Goal: Transaction & Acquisition: Purchase product/service

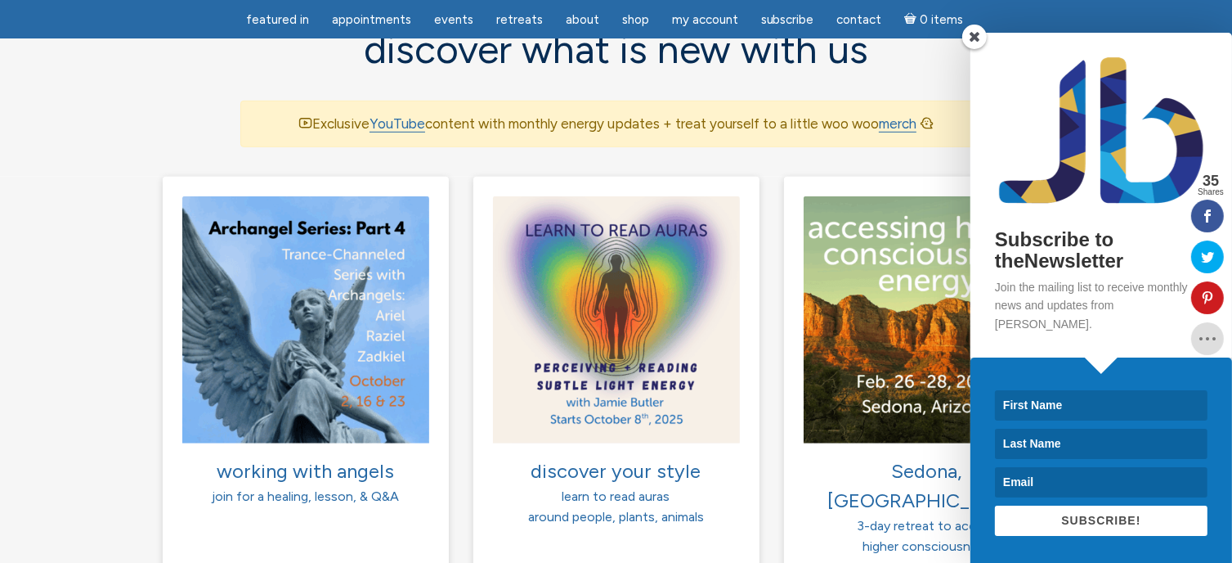
scroll to position [1123, 0]
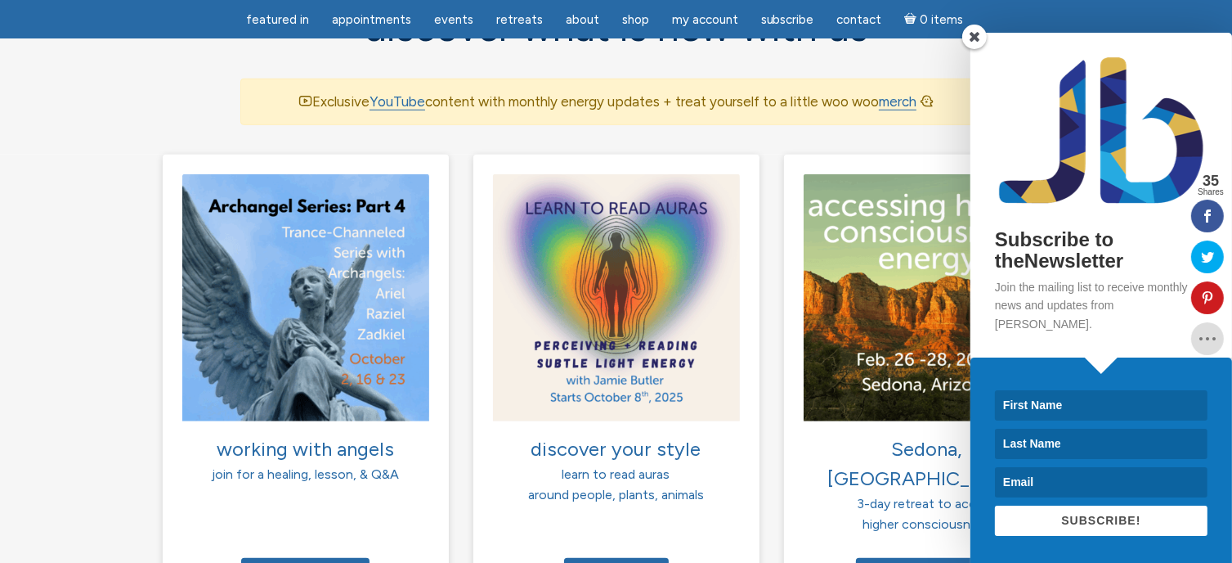
click at [975, 49] on span at bounding box center [974, 37] width 25 height 25
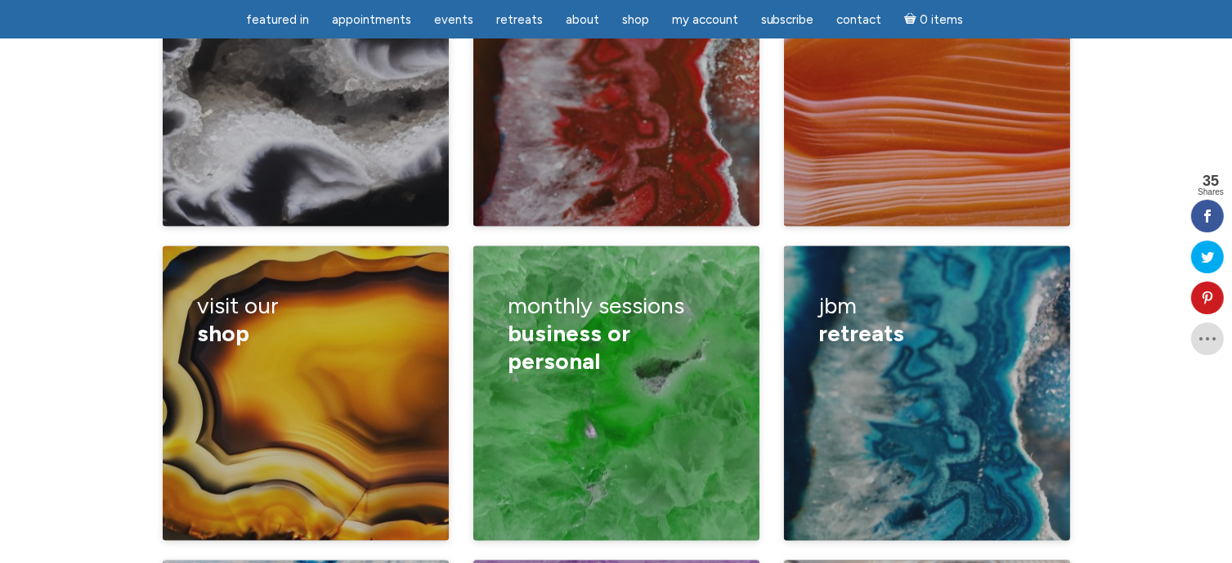
scroll to position [2518, 0]
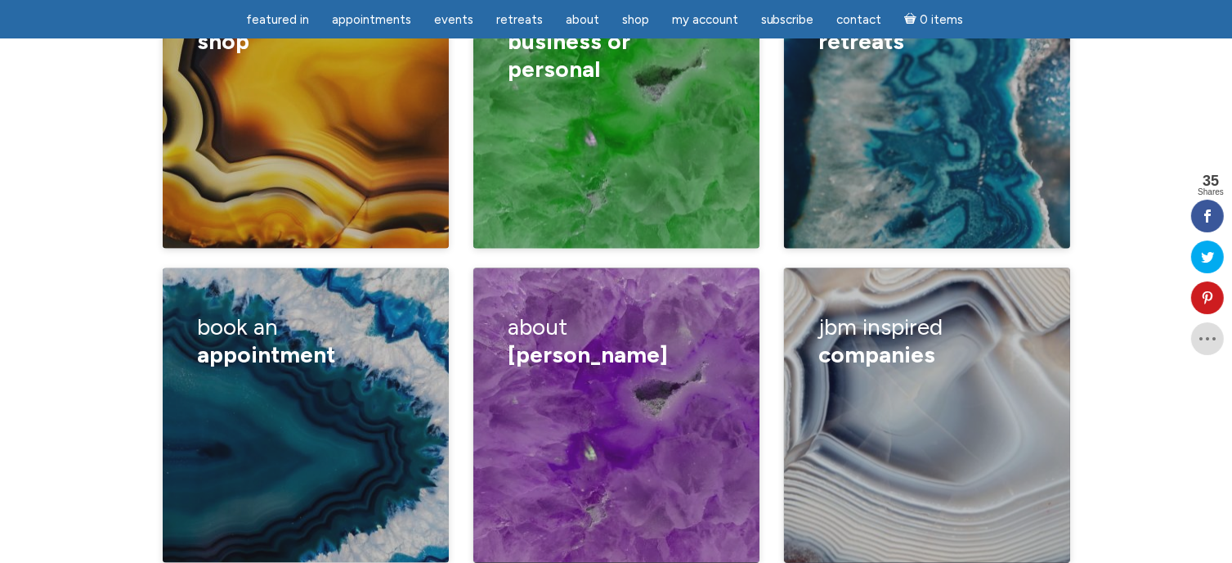
scroll to position [2819, 0]
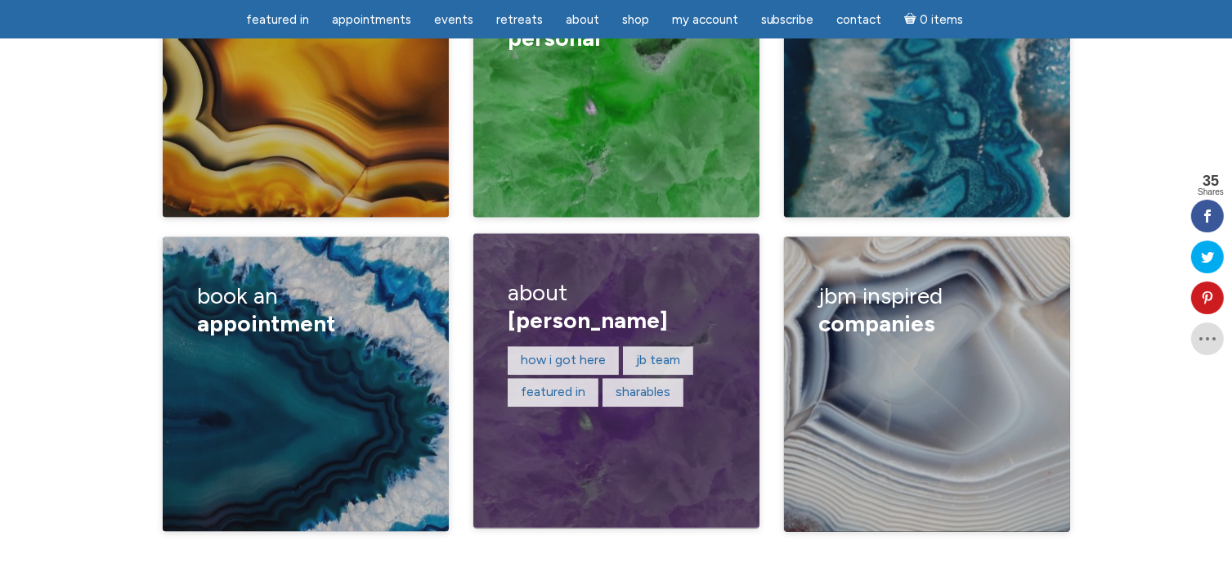
click at [579, 307] on span "Jamie Butler" at bounding box center [588, 321] width 160 height 28
click at [522, 307] on span "Jamie Butler" at bounding box center [588, 321] width 160 height 28
click at [559, 352] on link "How I got here" at bounding box center [563, 360] width 85 height 16
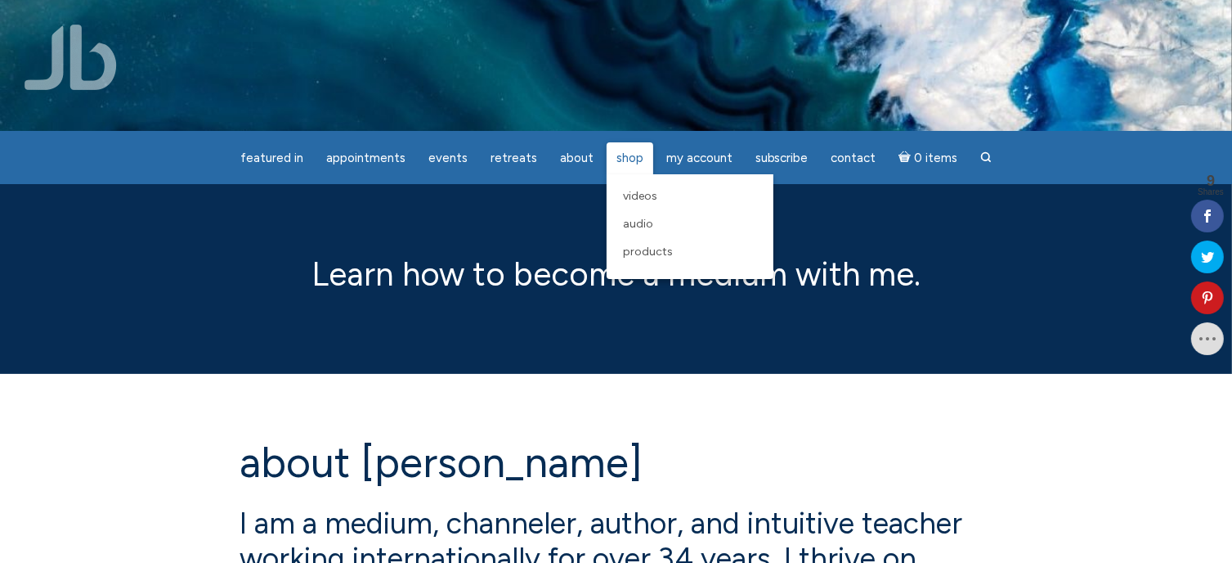
click at [616, 152] on span "Shop" at bounding box center [629, 157] width 27 height 15
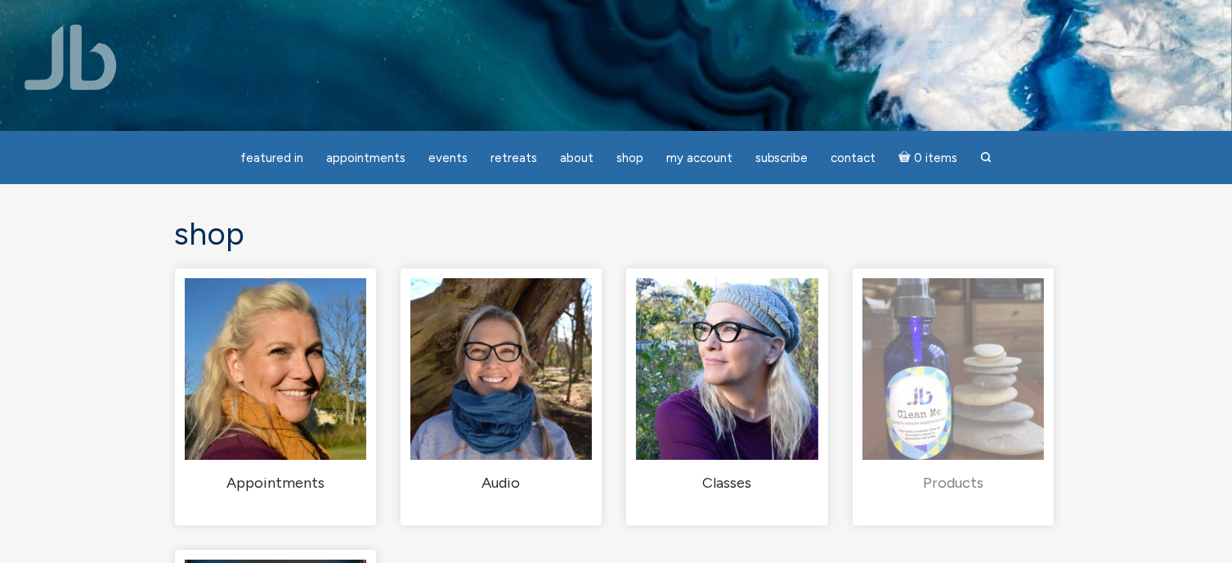
click at [932, 419] on img "Visit product category Products" at bounding box center [954, 369] width 182 height 182
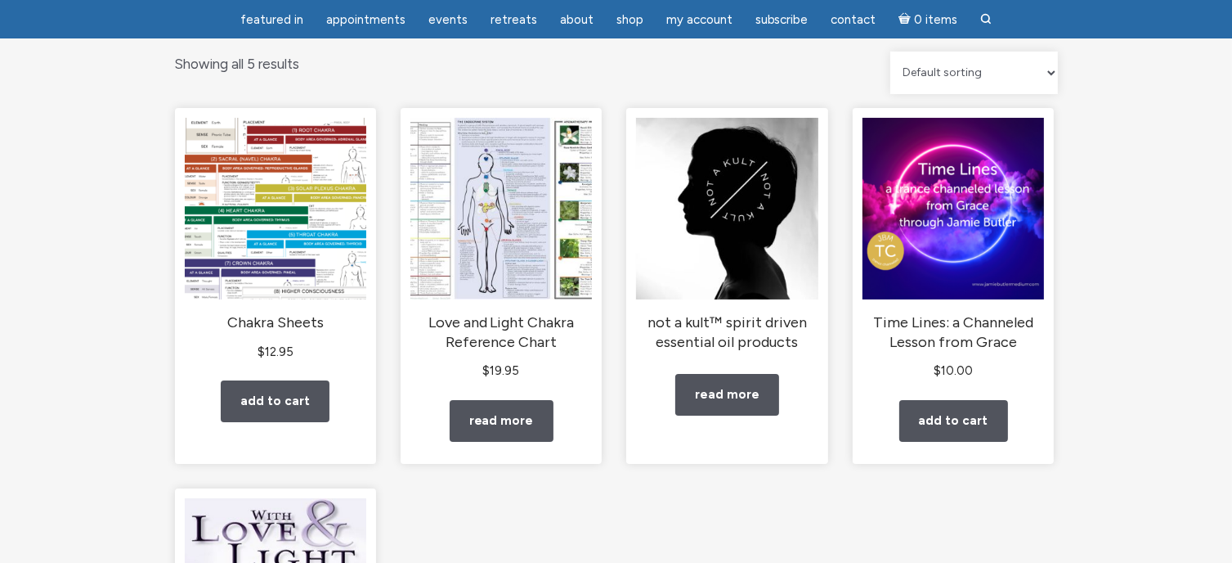
scroll to position [272, 0]
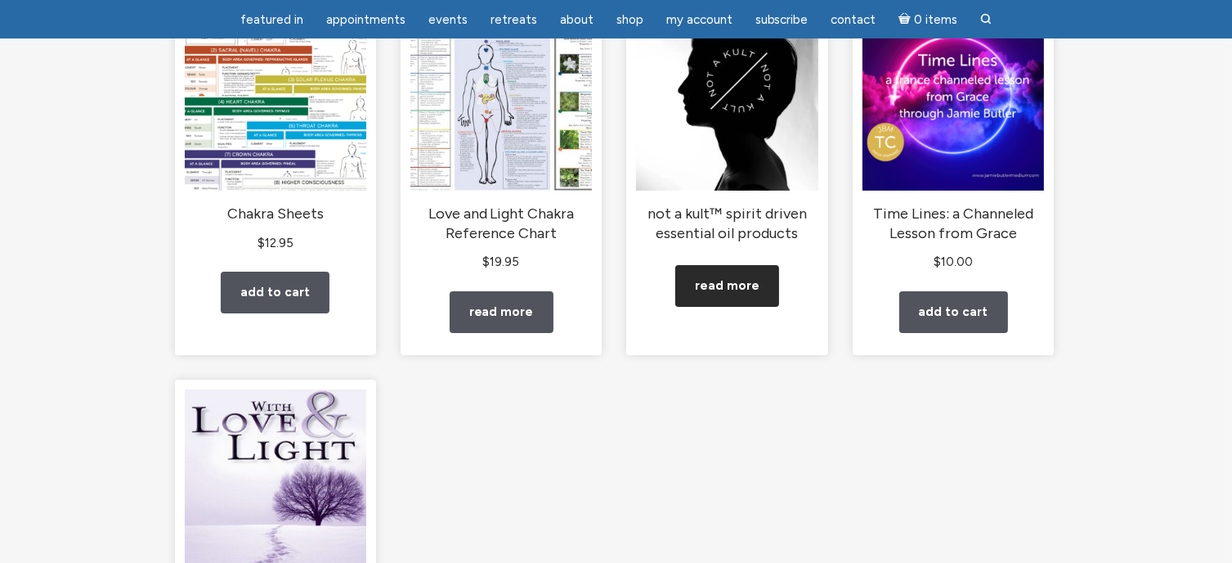
click at [747, 300] on link "Read more" at bounding box center [727, 286] width 104 height 42
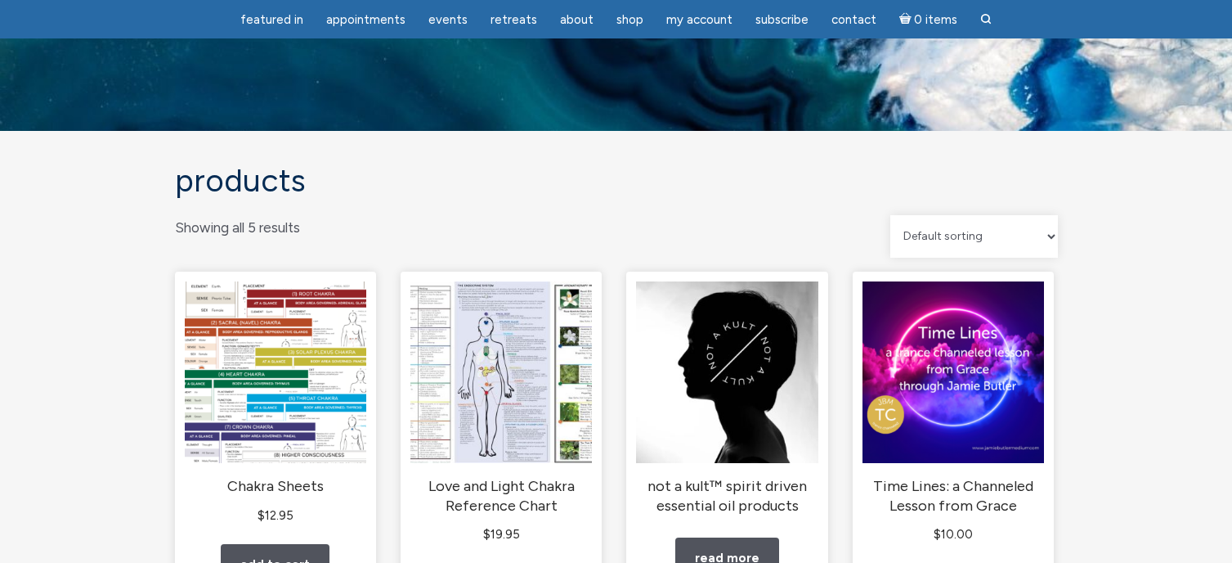
scroll to position [325, 0]
